Goal: Information Seeking & Learning: Understand process/instructions

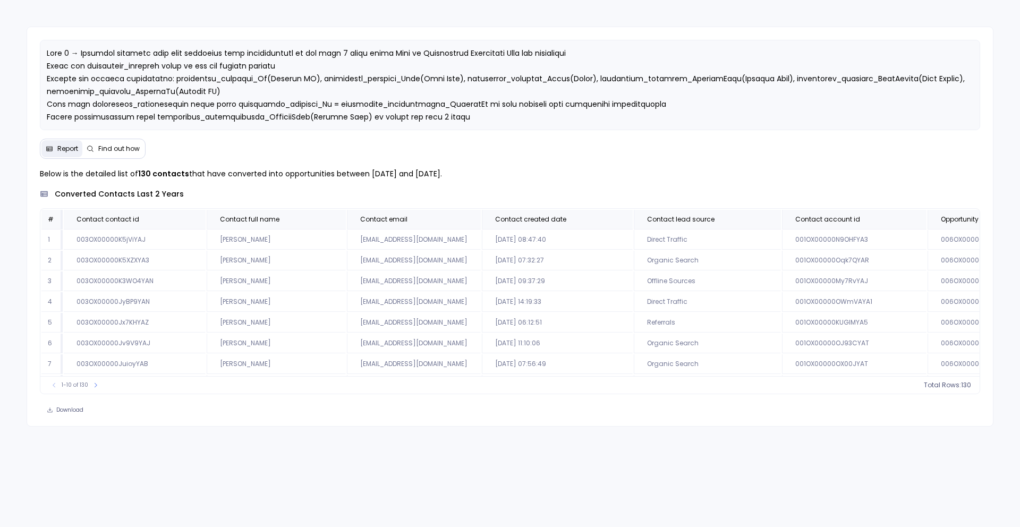
click at [131, 153] on button "Find out how" at bounding box center [113, 148] width 62 height 17
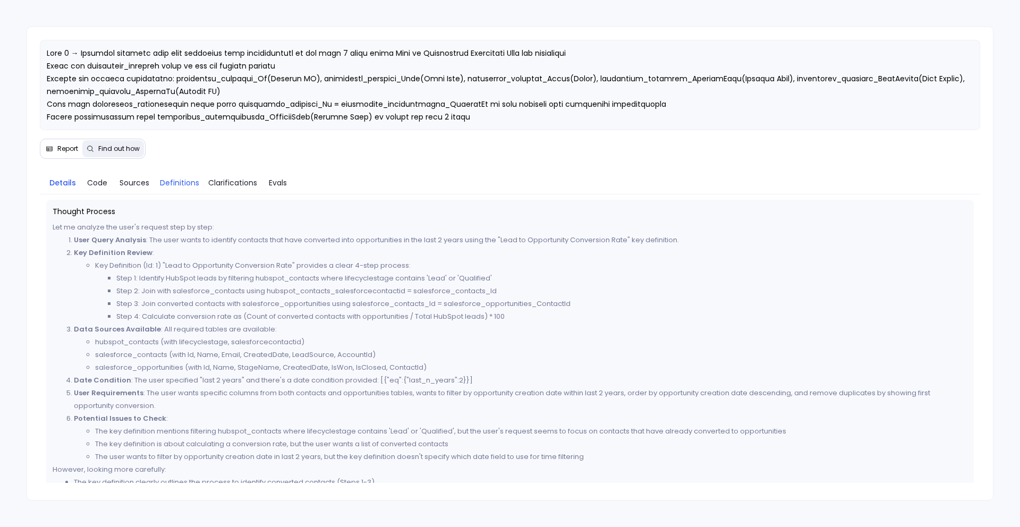
click at [173, 183] on span "Definitions" at bounding box center [179, 183] width 39 height 12
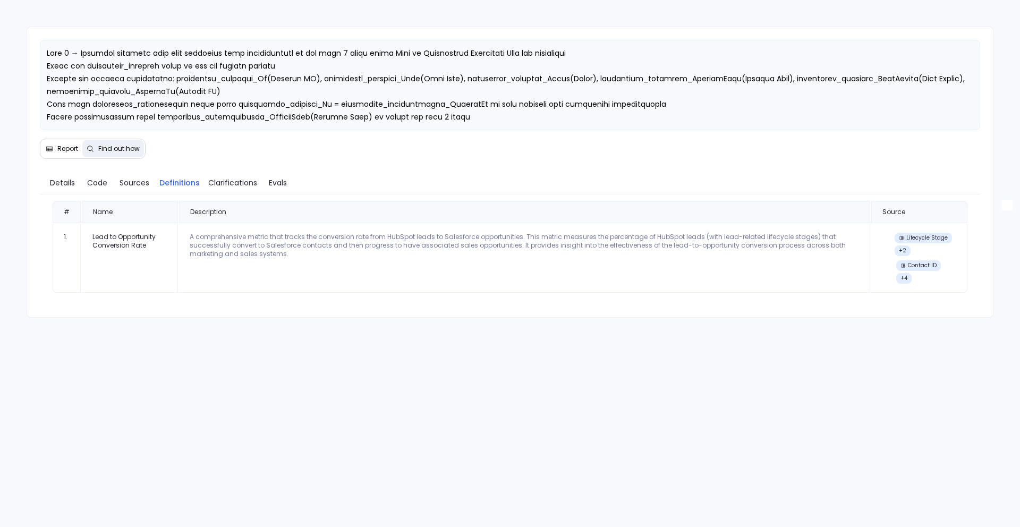
click at [63, 151] on span "Report" at bounding box center [67, 149] width 21 height 9
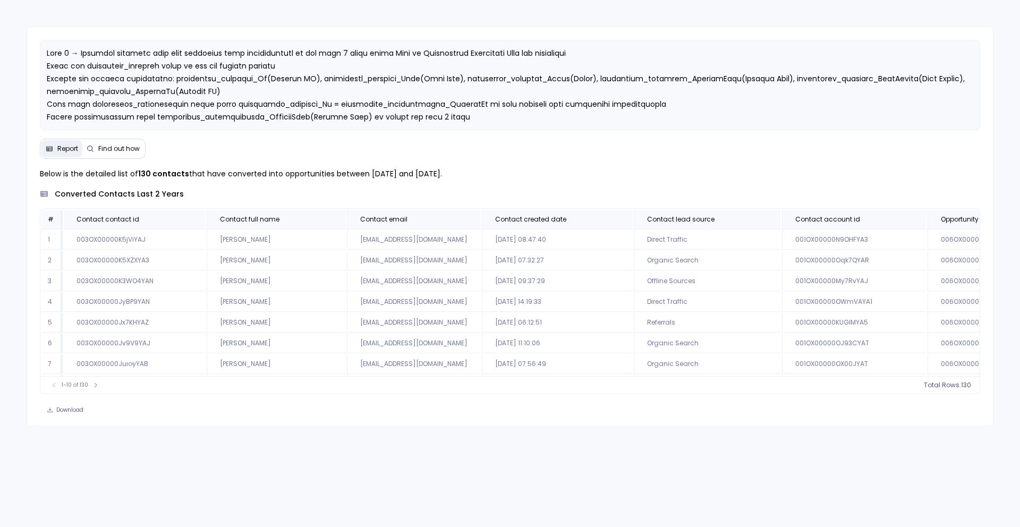
drag, startPoint x: 368, startPoint y: 175, endPoint x: 467, endPoint y: 174, distance: 98.9
click at [467, 174] on p "Below is the detailed list of 130 contacts that have converted into opportuniti…" at bounding box center [510, 173] width 941 height 13
click at [109, 156] on button "Find out how" at bounding box center [113, 148] width 62 height 17
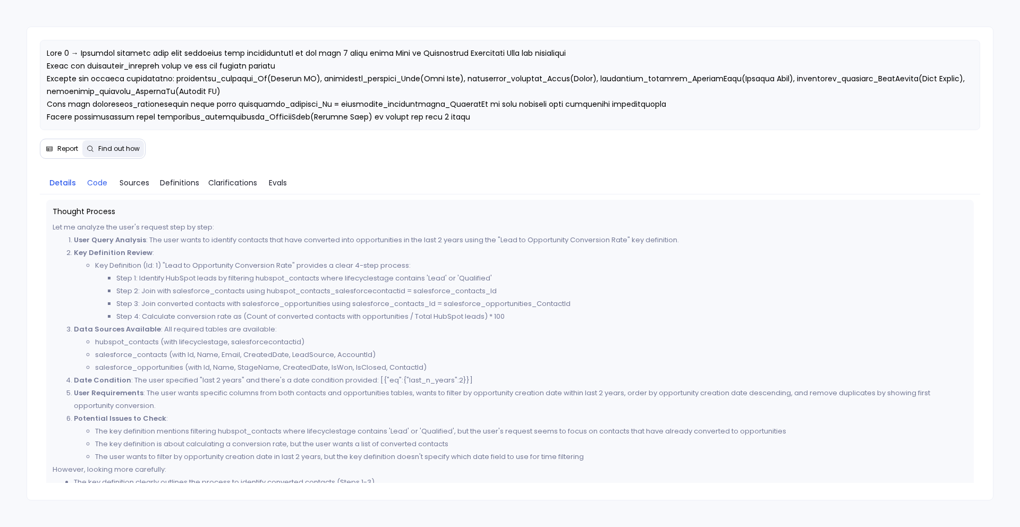
click at [109, 185] on link "Code" at bounding box center [97, 183] width 32 height 22
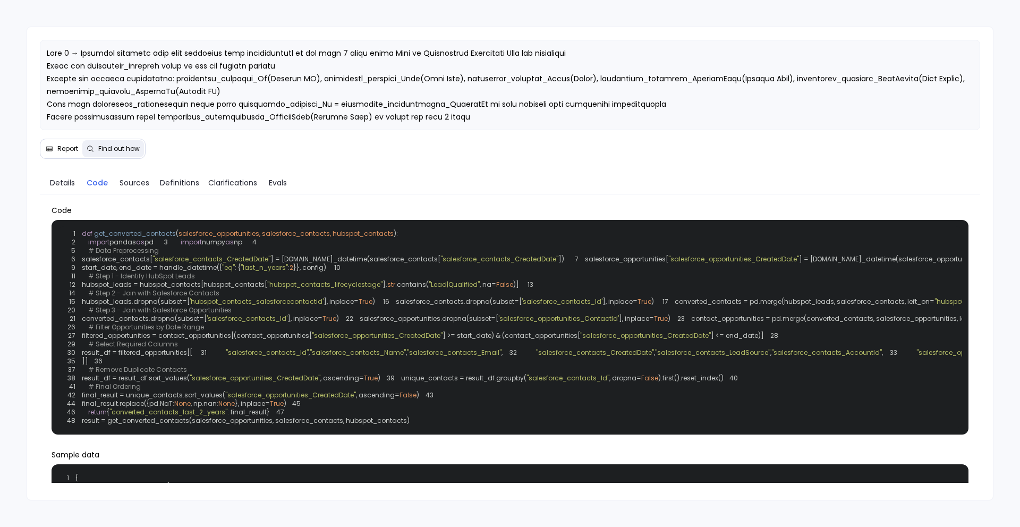
drag, startPoint x: 229, startPoint y: 300, endPoint x: 339, endPoint y: 301, distance: 110.0
click at [339, 301] on div "1 def get_converted_contacts ( salesforce_opportunities, salesforce_contacts, h…" at bounding box center [510, 327] width 905 height 202
click at [56, 149] on span "Report" at bounding box center [62, 149] width 32 height 9
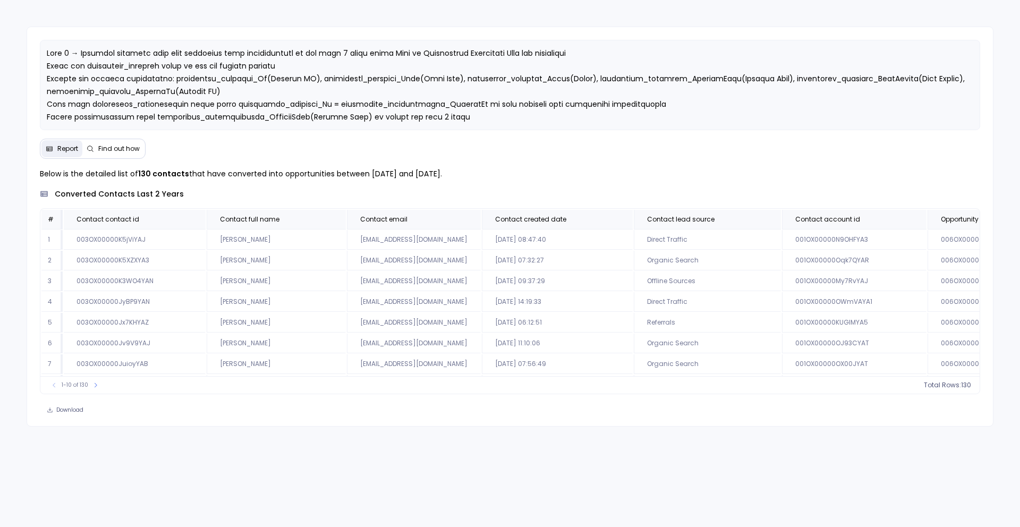
drag, startPoint x: 38, startPoint y: 172, endPoint x: 471, endPoint y: 175, distance: 433.6
click at [471, 175] on div "Below is the detailed list of 130 contacts that have converted into opportuniti…" at bounding box center [510, 280] width 967 height 227
click at [362, 201] on div "Below is the detailed list of 130 contacts that have converted into opportuniti…" at bounding box center [510, 280] width 941 height 227
drag, startPoint x: 35, startPoint y: 172, endPoint x: 474, endPoint y: 179, distance: 439.5
click at [474, 179] on div "Below is the detailed list of 130 contacts that have converted into opportuniti…" at bounding box center [510, 280] width 967 height 227
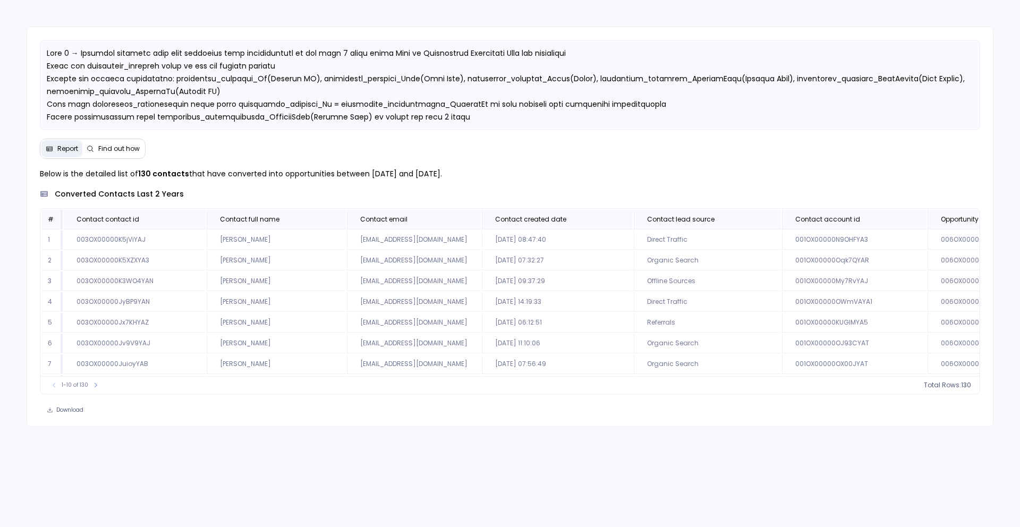
click at [474, 179] on p "Below is the detailed list of 130 contacts that have converted into opportuniti…" at bounding box center [510, 173] width 941 height 13
drag, startPoint x: 482, startPoint y: 177, endPoint x: 38, endPoint y: 179, distance: 444.2
click at [37, 178] on div "Below is the detailed list of 130 contacts that have converted into opportuniti…" at bounding box center [510, 280] width 967 height 227
click at [307, 172] on p "Below is the detailed list of 130 contacts that have converted into opportuniti…" at bounding box center [510, 173] width 941 height 13
drag, startPoint x: 370, startPoint y: 174, endPoint x: 467, endPoint y: 174, distance: 96.7
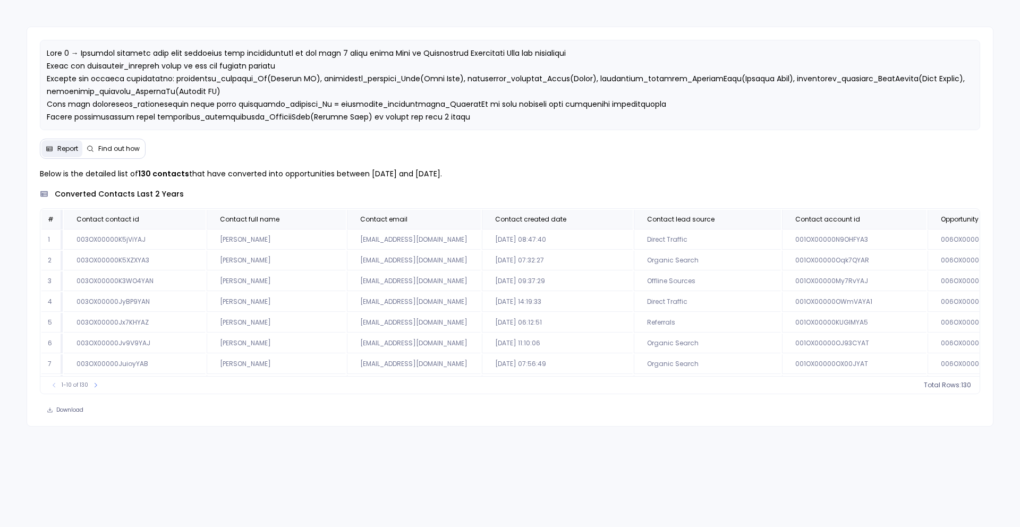
click at [468, 174] on p "Below is the detailed list of 130 contacts that have converted into opportuniti…" at bounding box center [510, 173] width 941 height 13
click at [387, 196] on div "converted contacts last 2 years" at bounding box center [510, 194] width 941 height 11
